Goal: Transaction & Acquisition: Purchase product/service

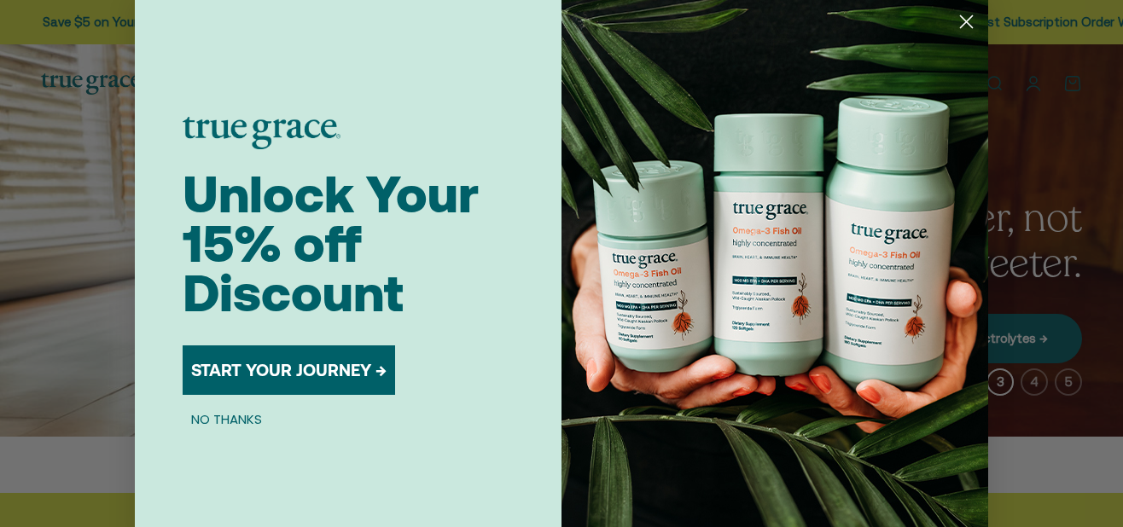
click at [958, 19] on circle "Close dialog" at bounding box center [966, 22] width 28 height 28
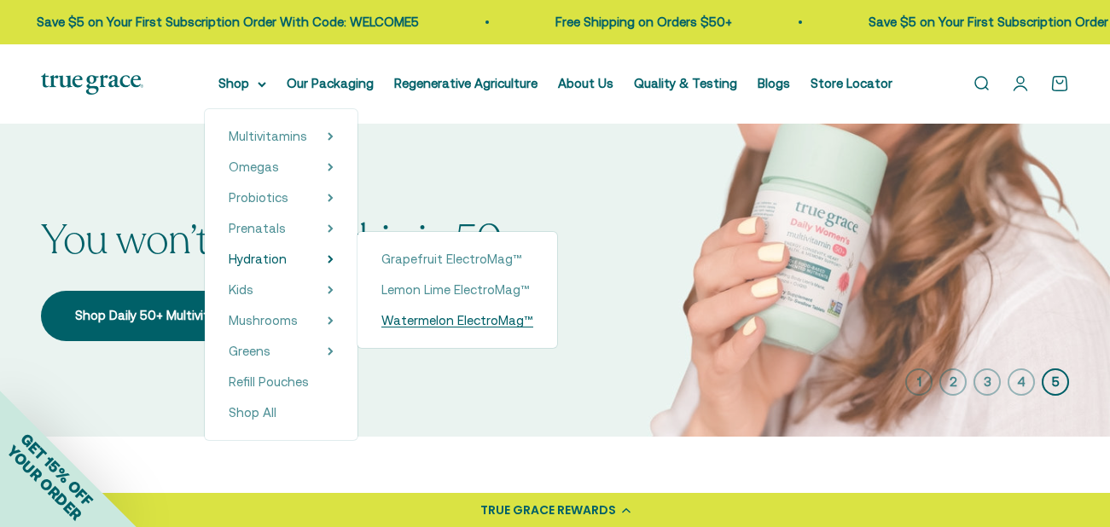
click at [406, 321] on span "Watermelon ElectroMag™" at bounding box center [457, 320] width 152 height 15
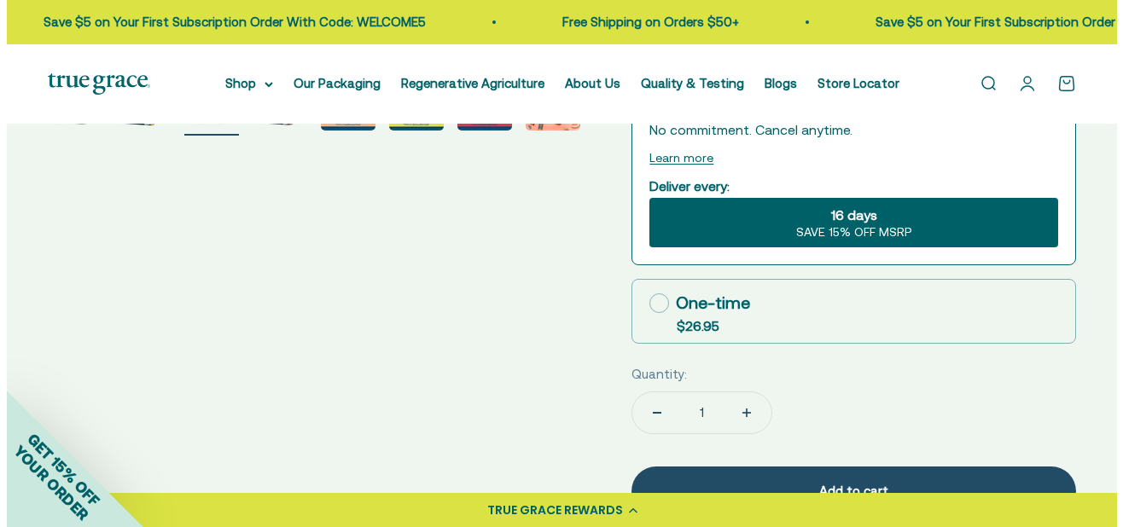
scroll to position [683, 0]
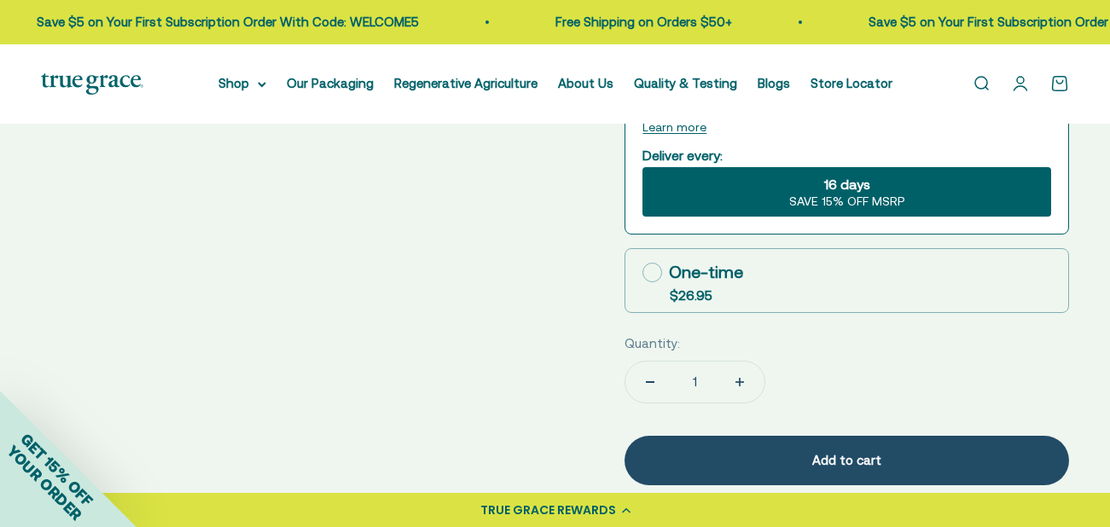
click at [646, 274] on icon at bounding box center [653, 273] width 20 height 20
click at [643, 273] on input "One-time $26.95" at bounding box center [642, 272] width 1 height 1
radio input "true"
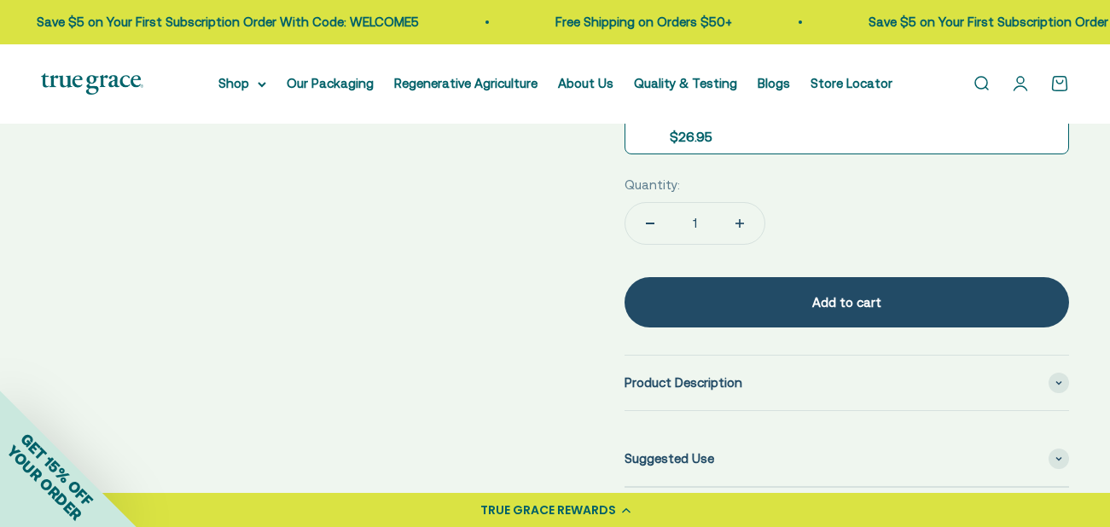
click at [737, 223] on icon "Increase quantity" at bounding box center [740, 223] width 9 height 9
type input "3"
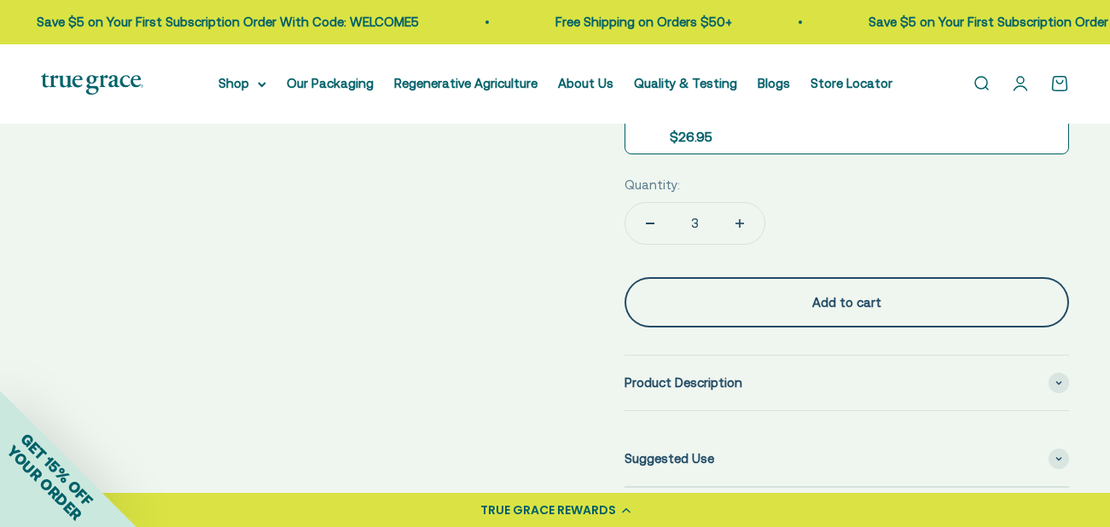
click at [858, 298] on div "Add to cart" at bounding box center [847, 303] width 376 height 20
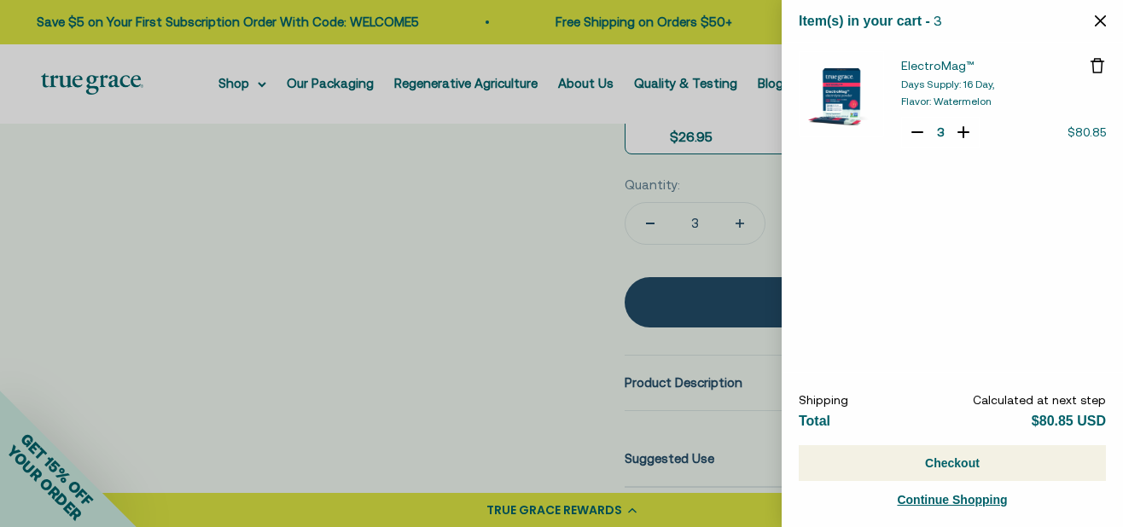
select select "40058346897600"
select select "42422671343830"
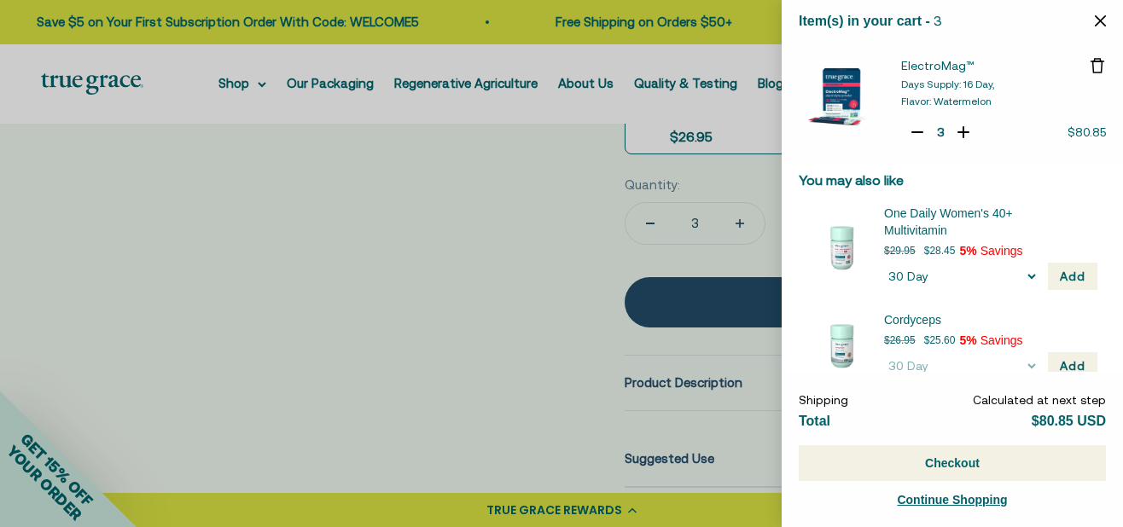
click at [954, 463] on button "Checkout" at bounding box center [952, 463] width 307 height 36
